Goal: Transaction & Acquisition: Book appointment/travel/reservation

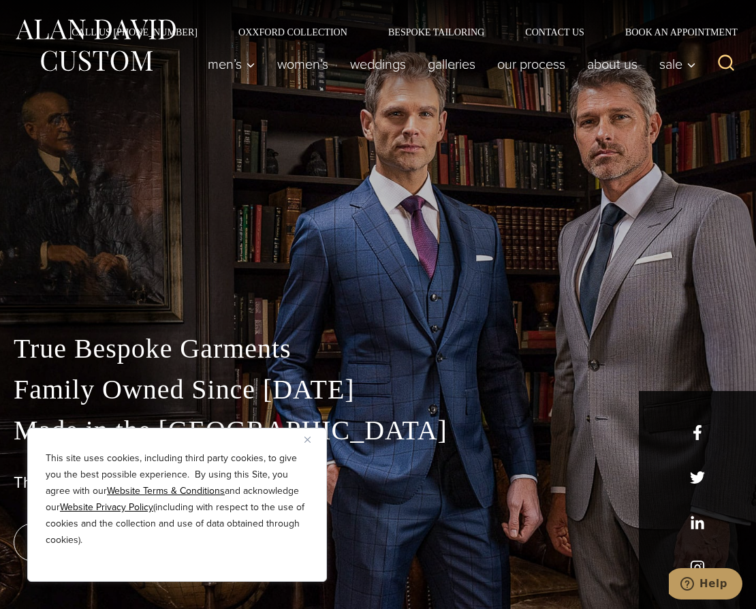
click at [312, 435] on button "Close" at bounding box center [312, 439] width 16 height 16
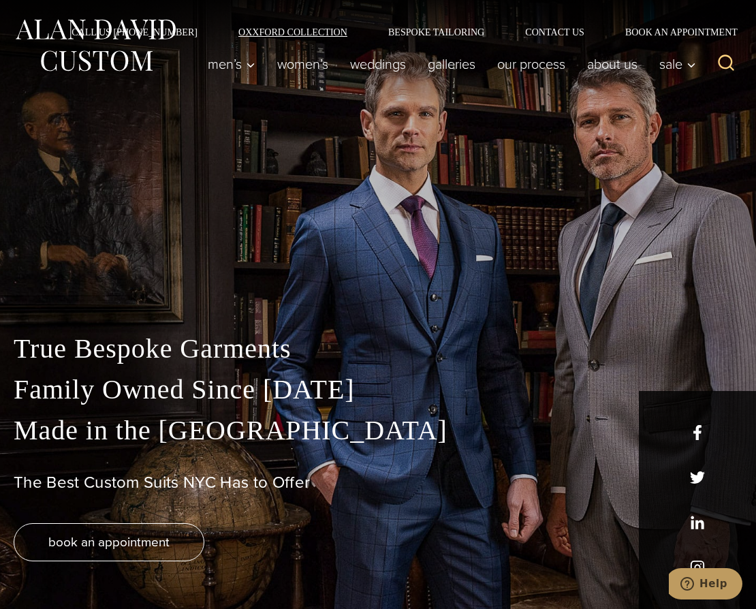
click at [261, 33] on link "Oxxford Collection" at bounding box center [293, 32] width 150 height 10
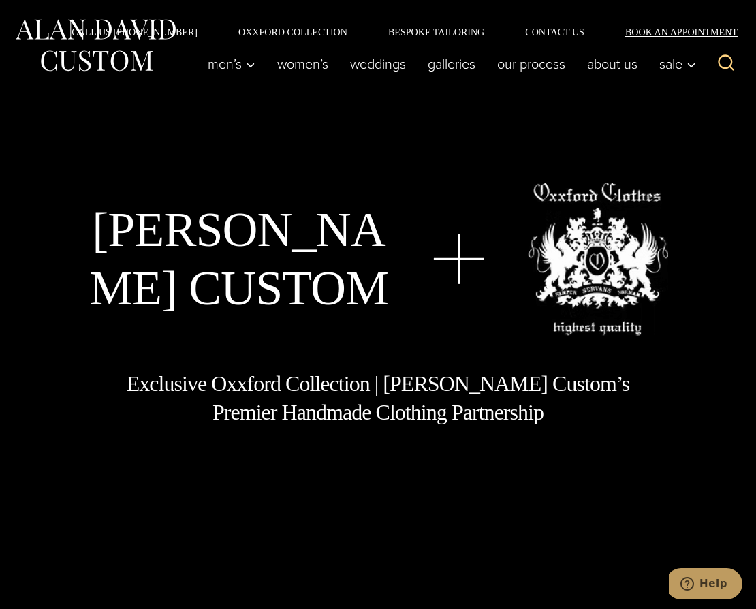
click at [673, 37] on link "Book an Appointment" at bounding box center [674, 32] width 138 height 10
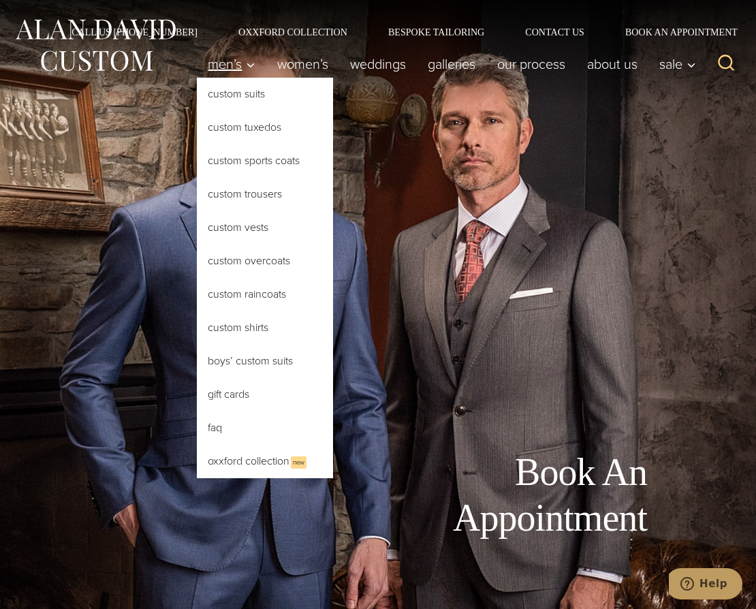
click at [215, 65] on span "Men’s" at bounding box center [232, 64] width 48 height 14
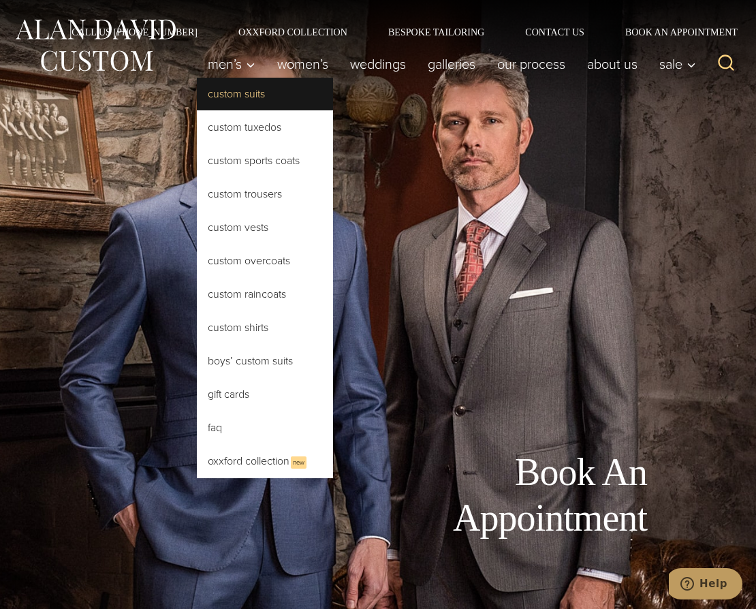
click at [223, 88] on link "Custom Suits" at bounding box center [265, 94] width 136 height 33
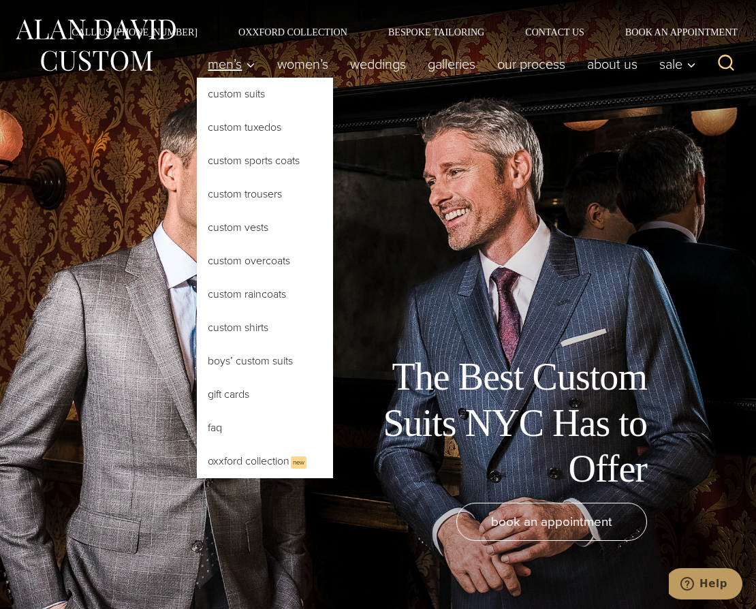
click at [235, 69] on span "Men’s" at bounding box center [232, 64] width 48 height 14
click at [230, 195] on link "Custom Trousers" at bounding box center [265, 194] width 136 height 33
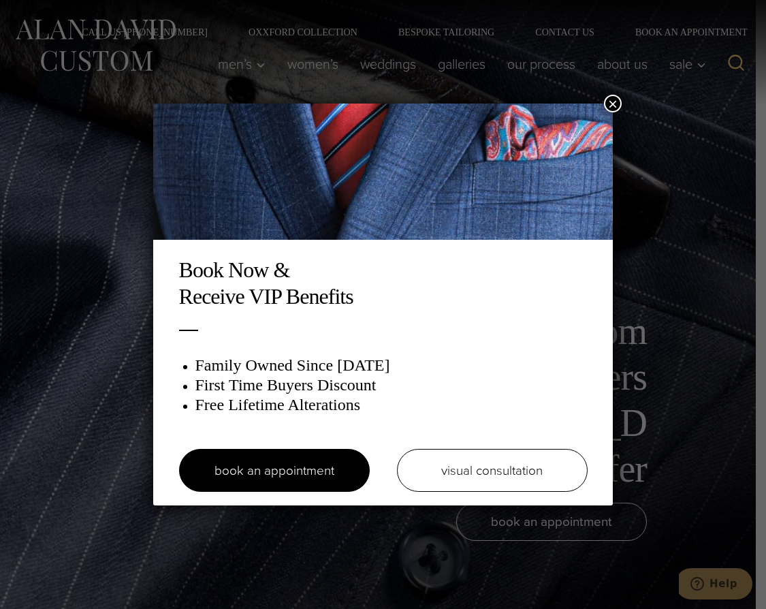
click at [411, 268] on h2 "Book Now & Receive VIP Benefits" at bounding box center [383, 283] width 408 height 52
click at [613, 93] on div "Book Now & Receive VIP Benefits Family Owned Since 1913 First Time Buyers Disco…" at bounding box center [383, 304] width 766 height 609
